Goal: Information Seeking & Learning: Understand process/instructions

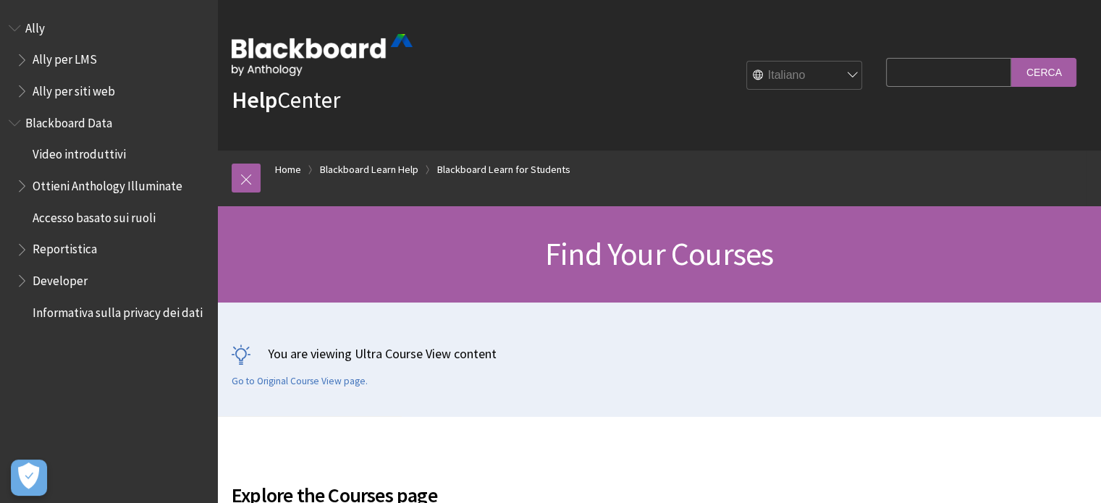
scroll to position [382, 0]
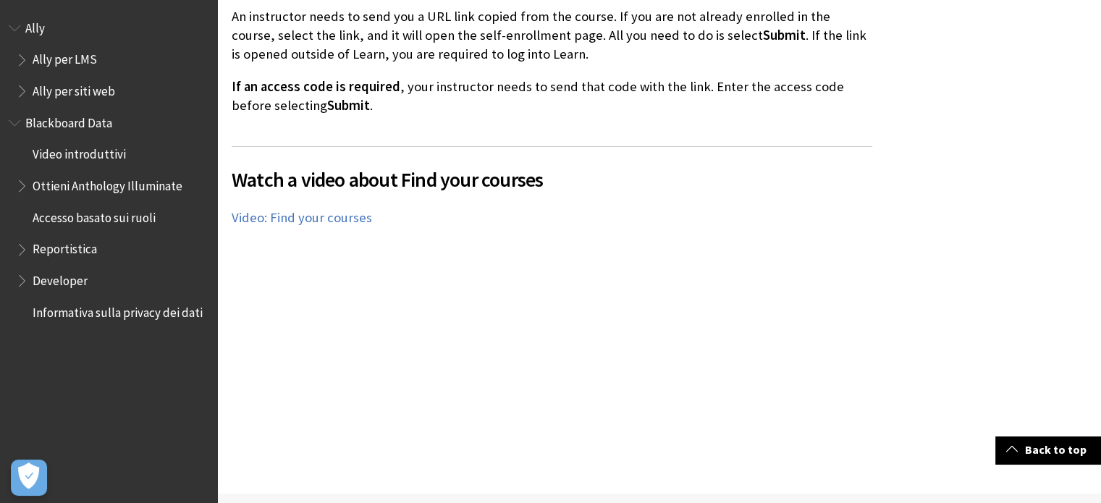
scroll to position [3323, 0]
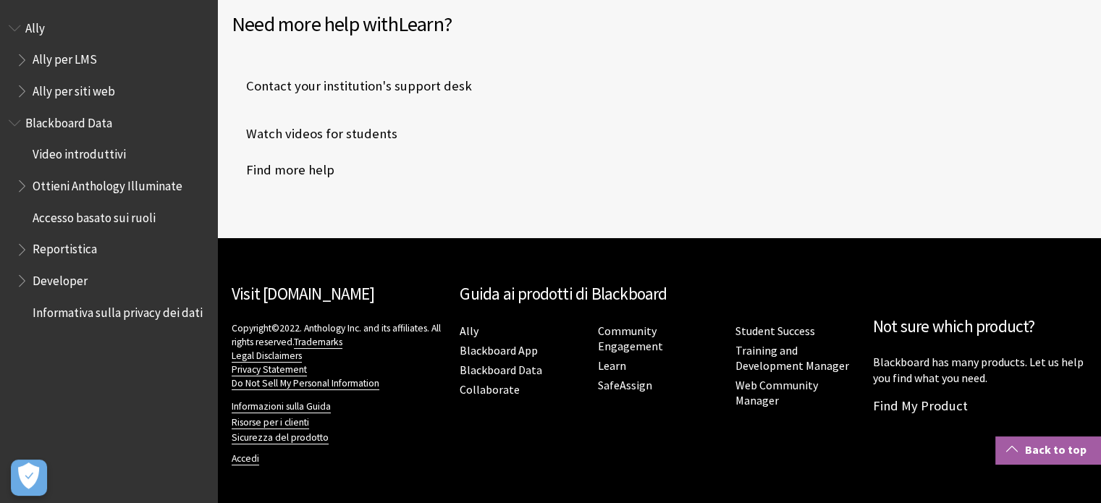
click at [1046, 448] on link "Back to top" at bounding box center [1048, 450] width 106 height 27
